Goal: Information Seeking & Learning: Check status

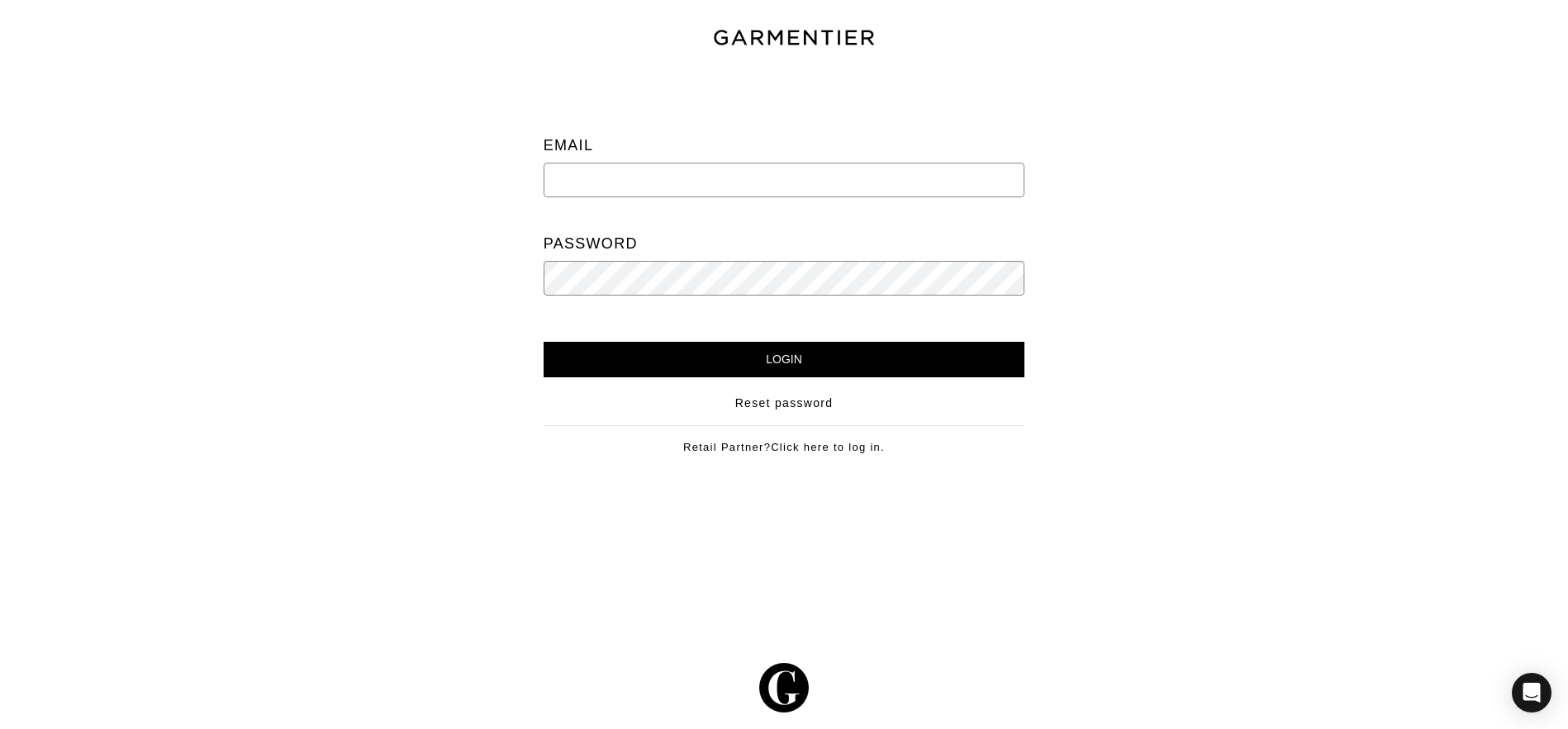
type input "newlands.paula@gmail.com"
click at [723, 363] on input "Login" at bounding box center [784, 359] width 482 height 36
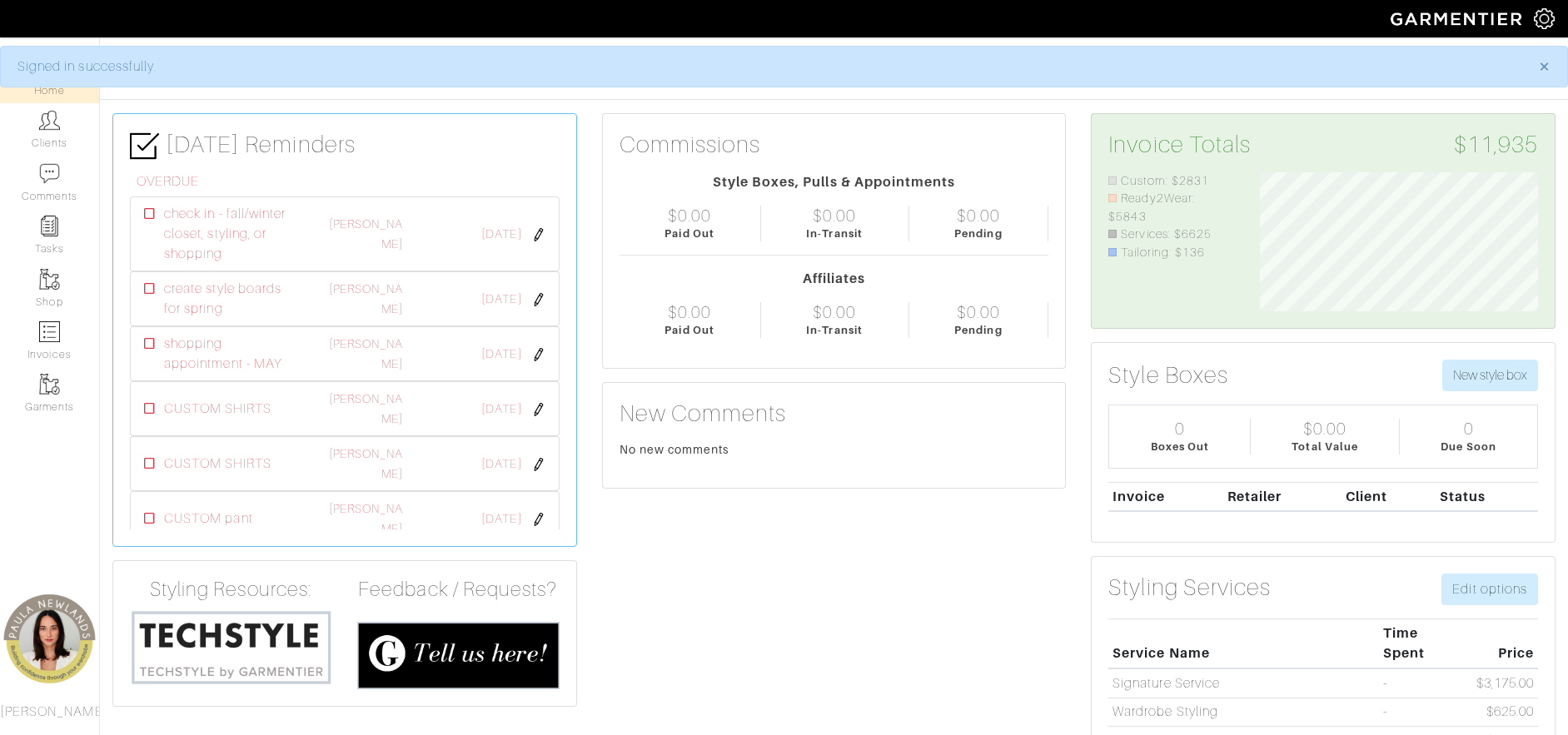
scroll to position [139, 303]
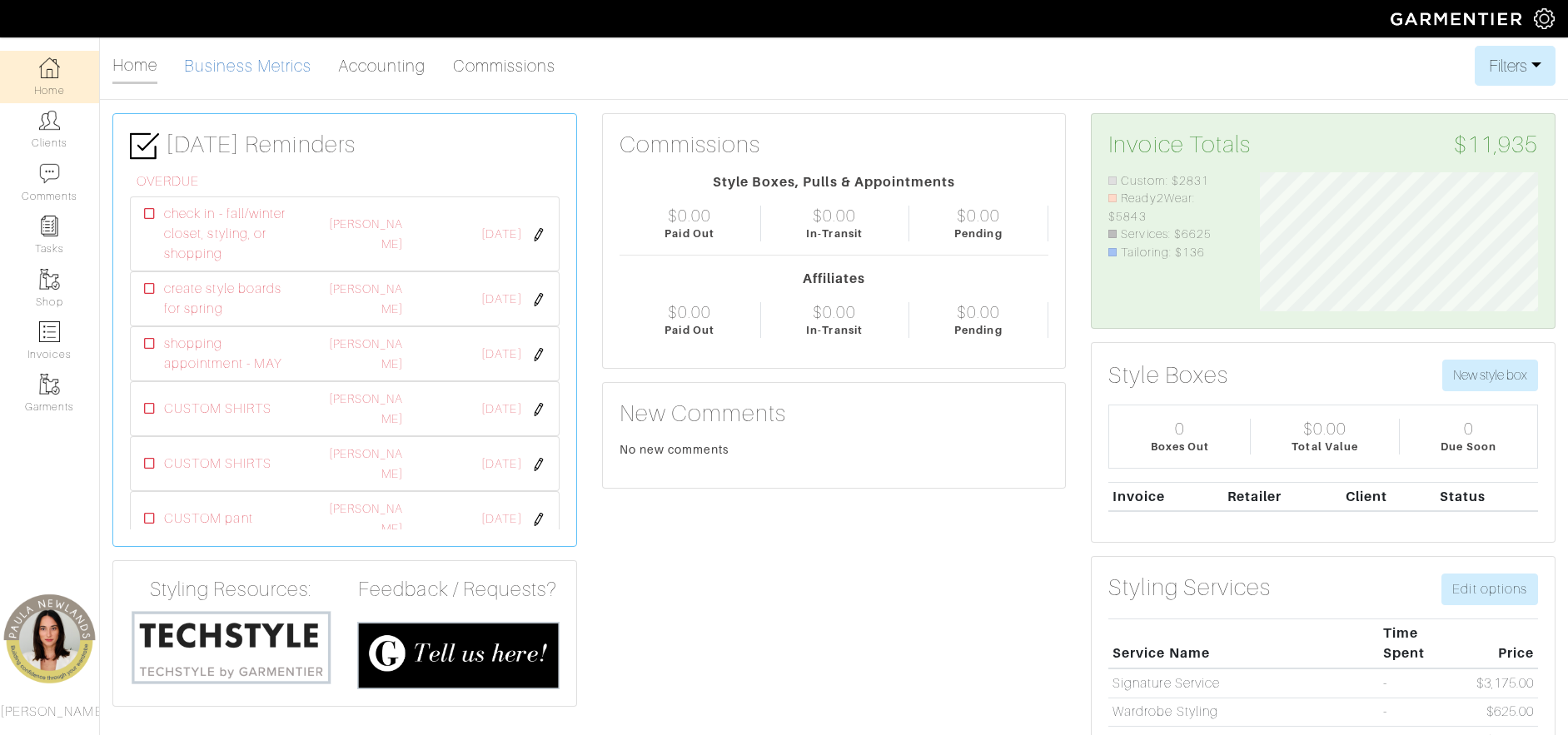
click at [234, 60] on link "Business Metrics" at bounding box center [247, 65] width 128 height 33
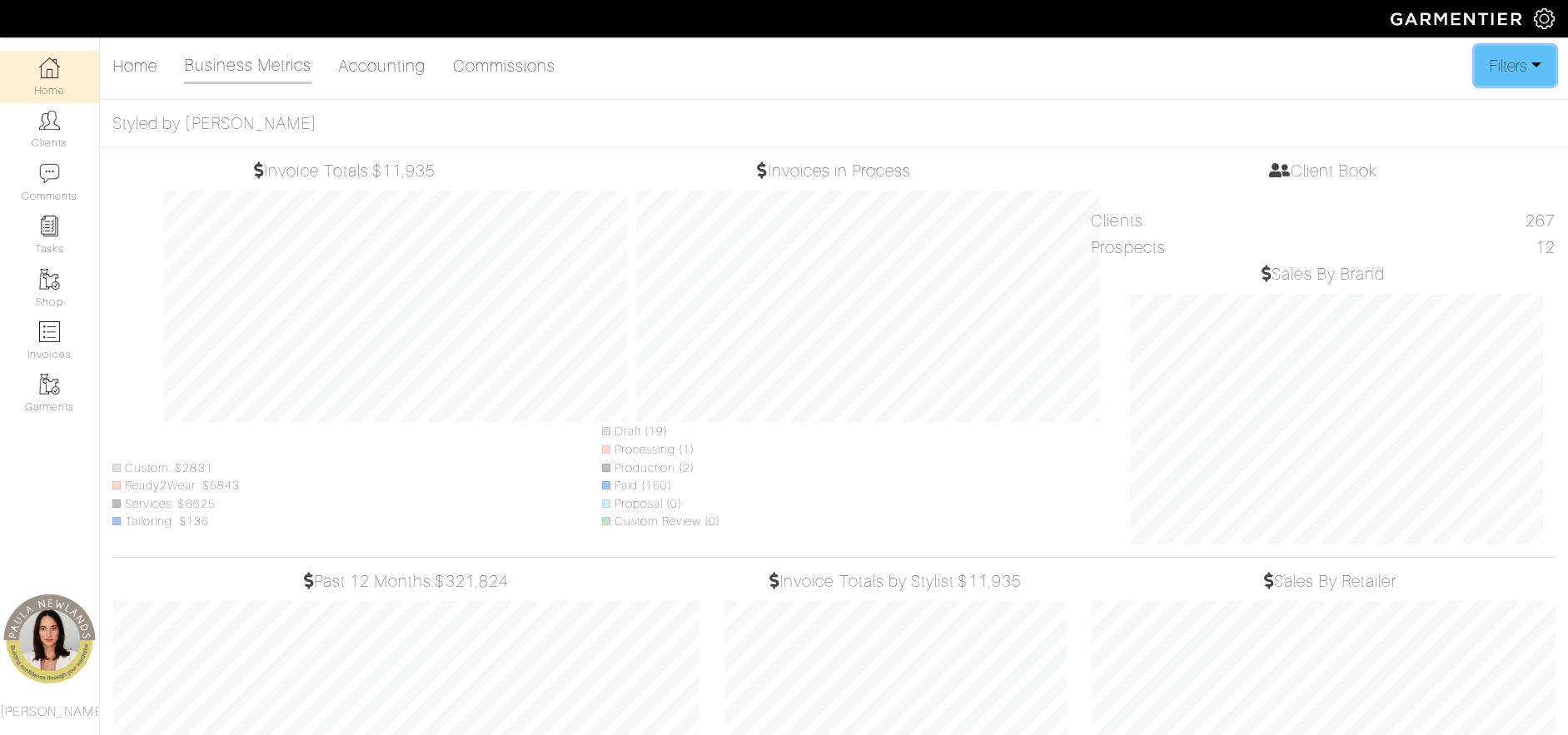
click at [1525, 72] on button "Filters" at bounding box center [1514, 65] width 81 height 40
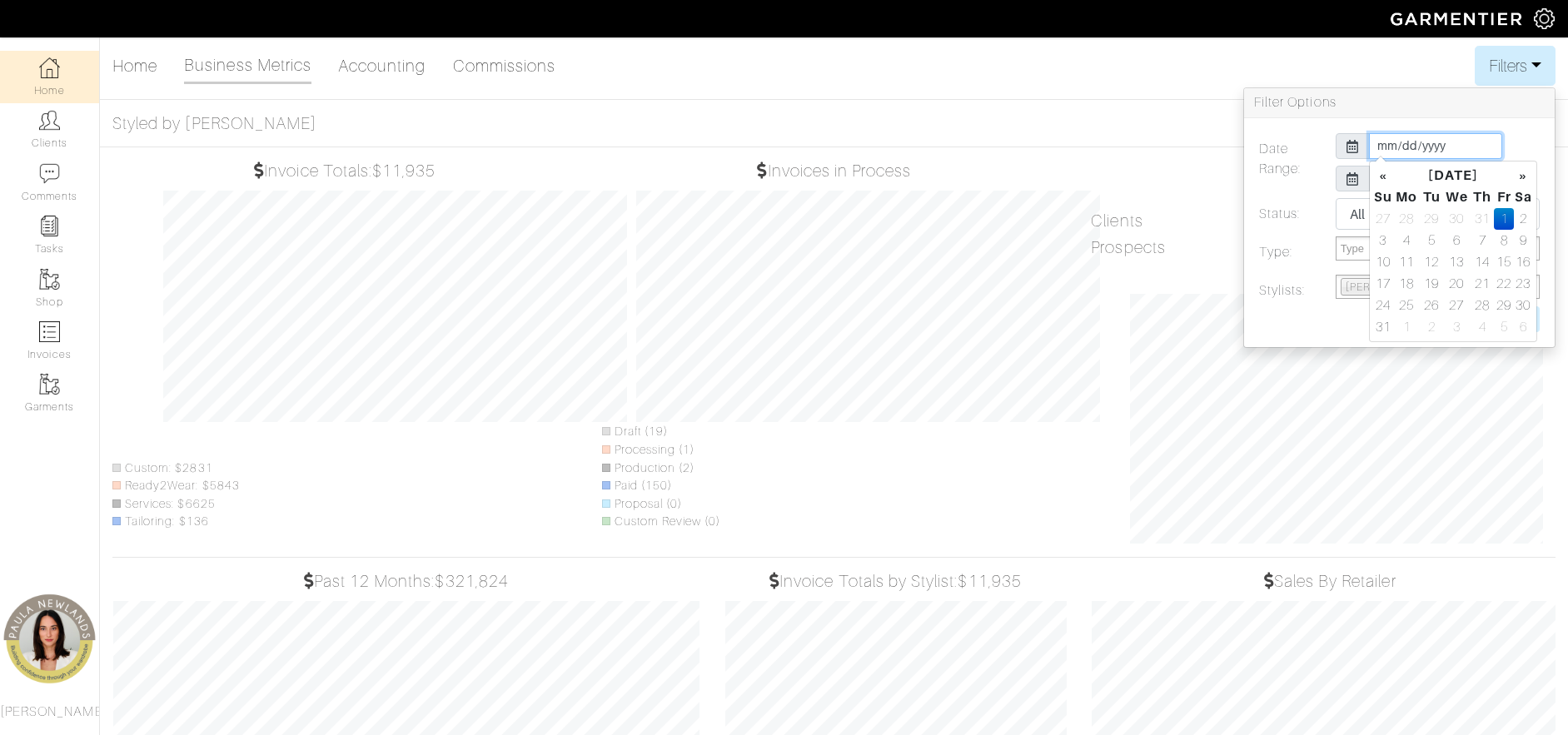
click at [1420, 151] on input "[DATE]" at bounding box center [1435, 146] width 133 height 26
click at [1385, 175] on th "«" at bounding box center [1383, 175] width 20 height 21
click at [1435, 216] on td "1" at bounding box center [1431, 219] width 22 height 21
click at [1484, 305] on td "31" at bounding box center [1482, 306] width 23 height 21
click at [1430, 216] on td "1" at bounding box center [1431, 219] width 22 height 21
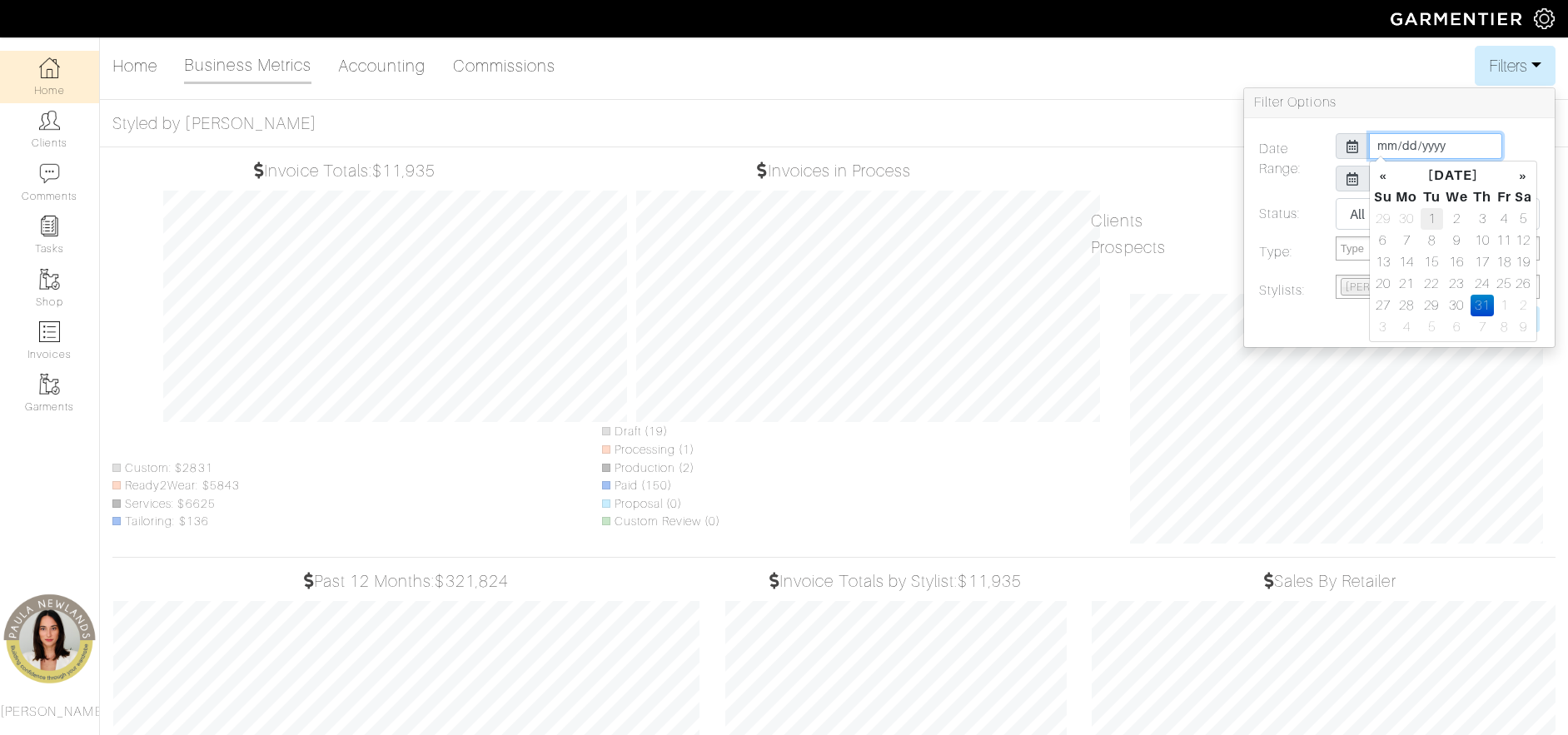
type input "[DATE]"
click at [1359, 176] on div at bounding box center [1352, 178] width 34 height 26
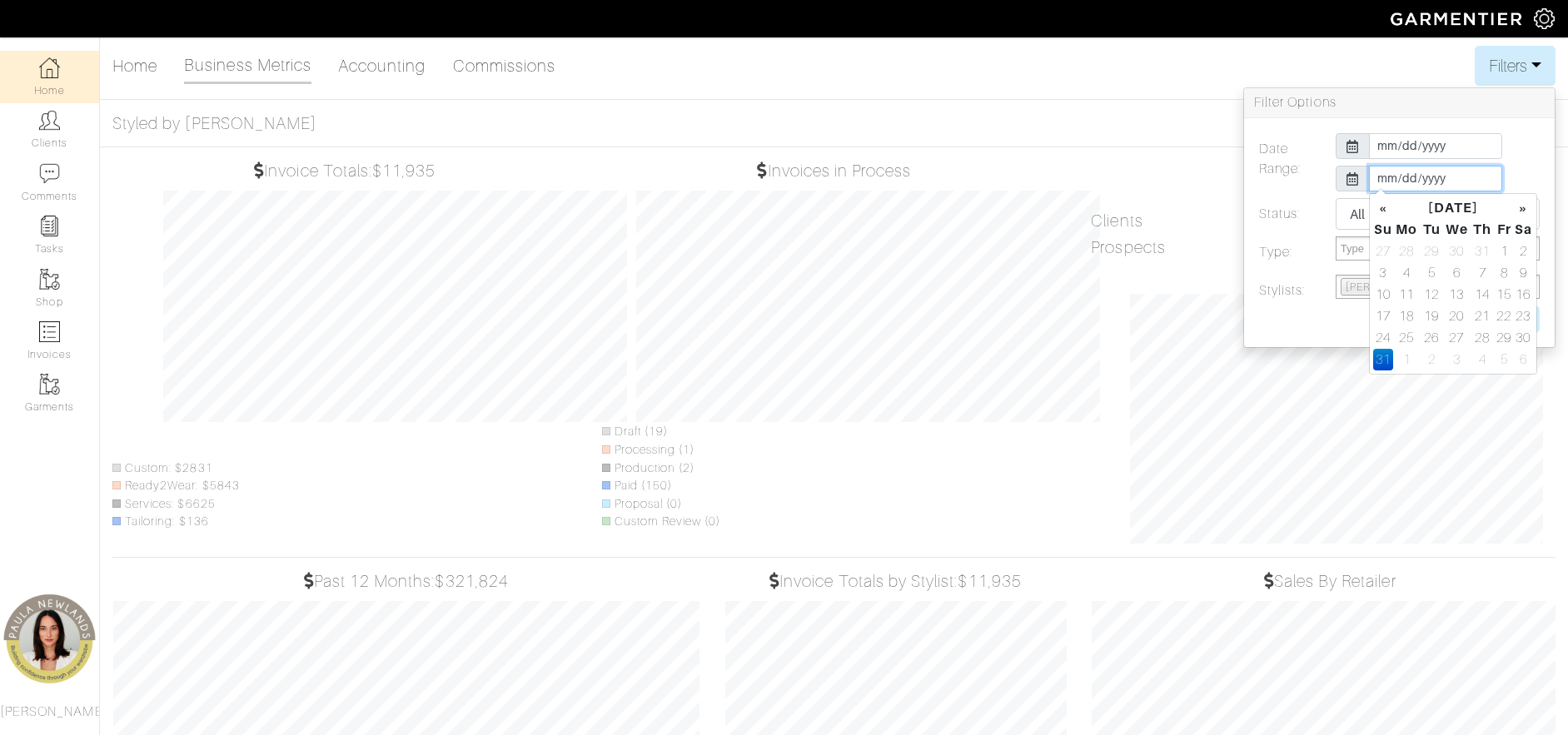
click at [1390, 179] on input "[DATE]" at bounding box center [1435, 178] width 133 height 26
click at [1482, 251] on td "31" at bounding box center [1482, 251] width 23 height 21
type input "[DATE]"
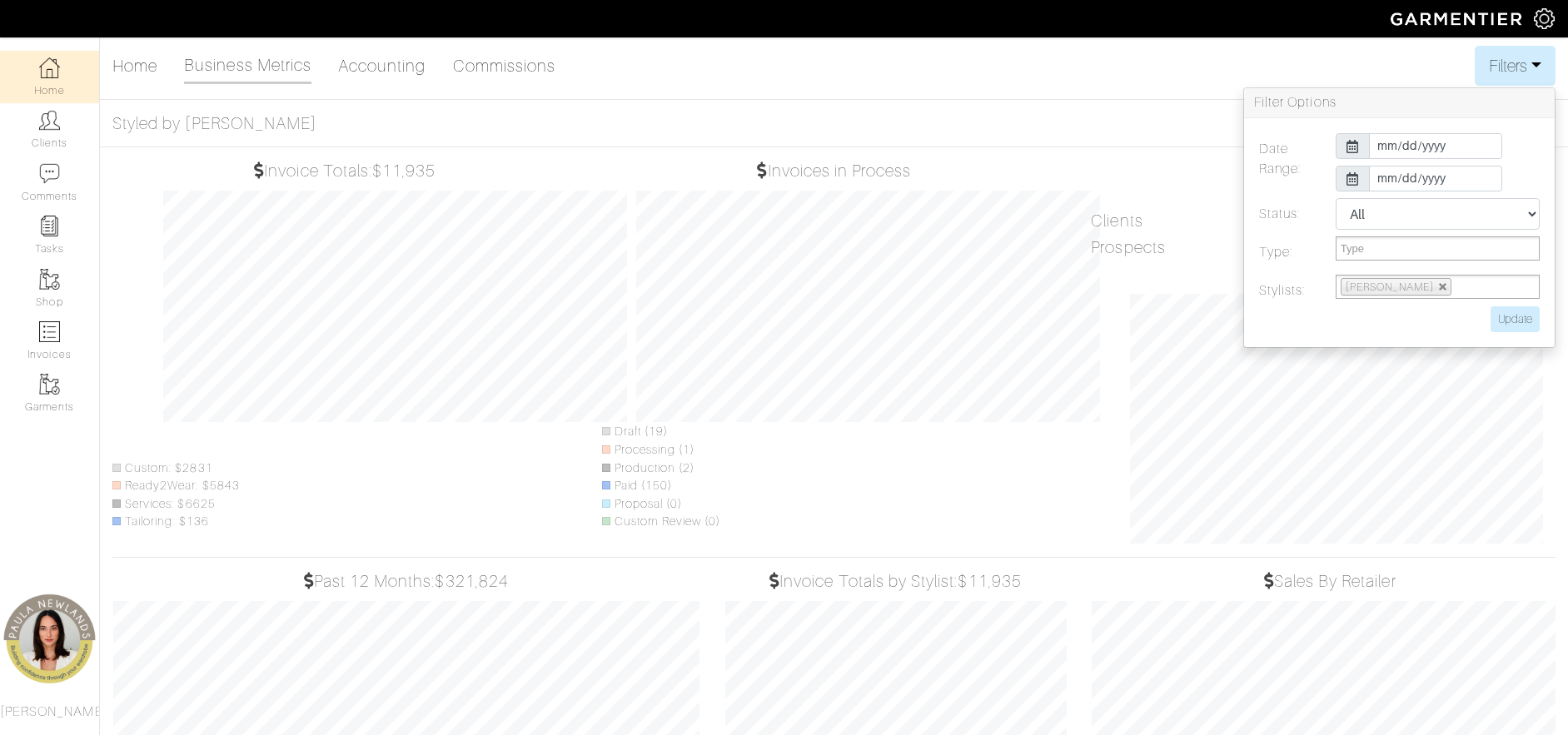
click at [1320, 218] on label "Status:" at bounding box center [1285, 217] width 77 height 38
click at [1368, 216] on select "All Pending Paid Complete Failed N/A" at bounding box center [1438, 214] width 204 height 32
click at [1519, 318] on input "Update" at bounding box center [1514, 319] width 49 height 26
type input "Update"
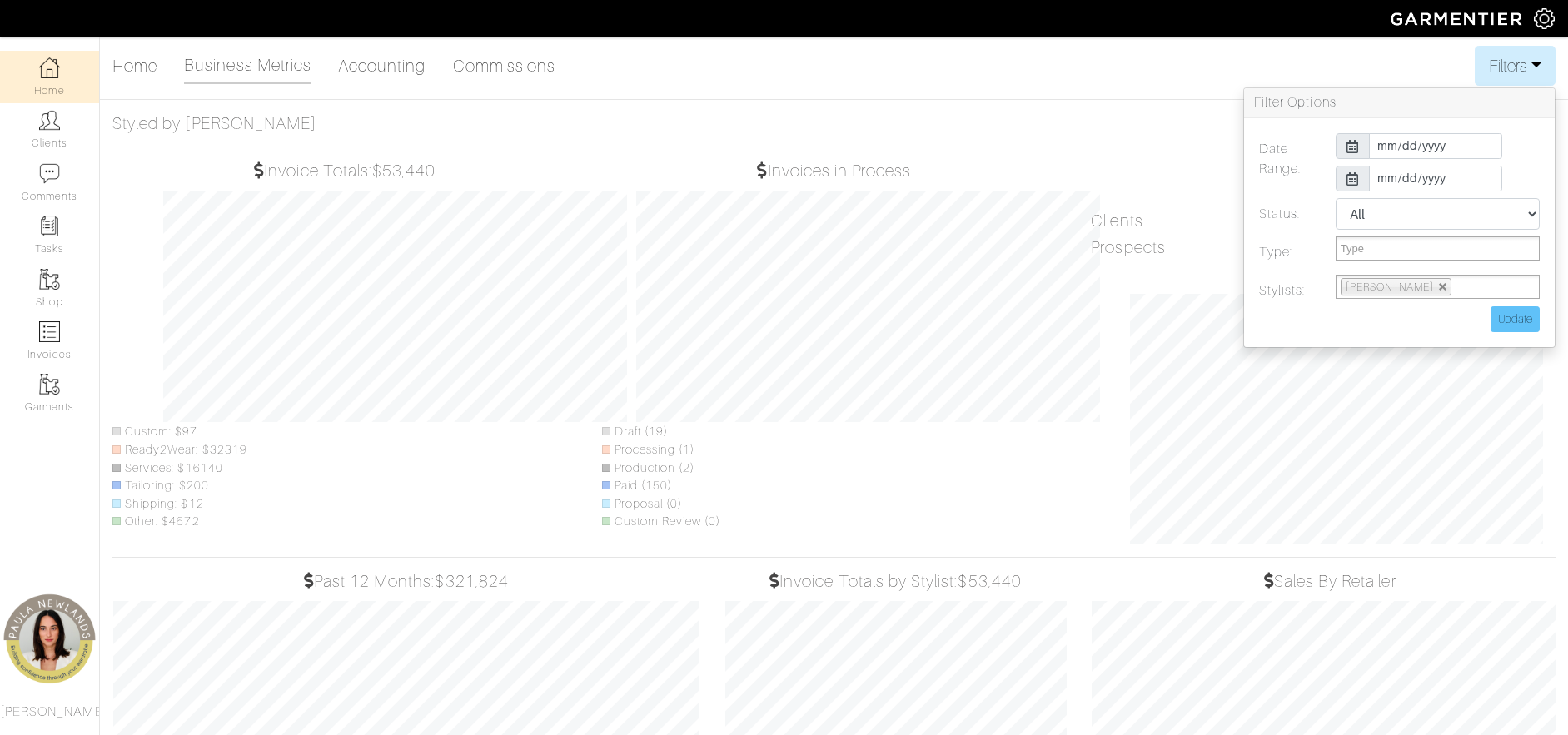
scroll to position [494, 367]
click at [893, 109] on div "Home Business Metrics Accounting Commissions Filters Filter Options Date Range:…" at bounding box center [784, 555] width 1568 height 1019
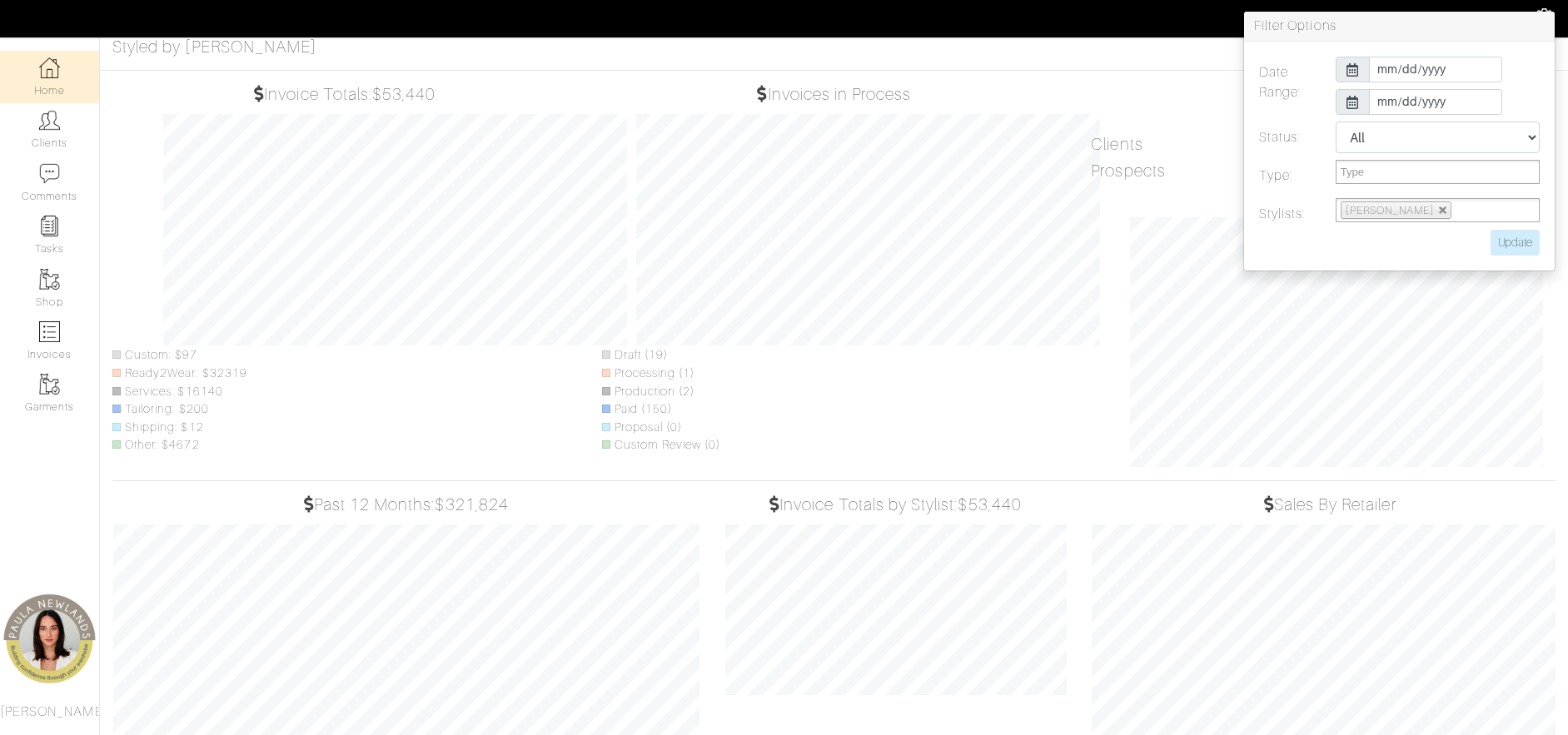
scroll to position [0, 0]
